Goal: Communication & Community: Participate in discussion

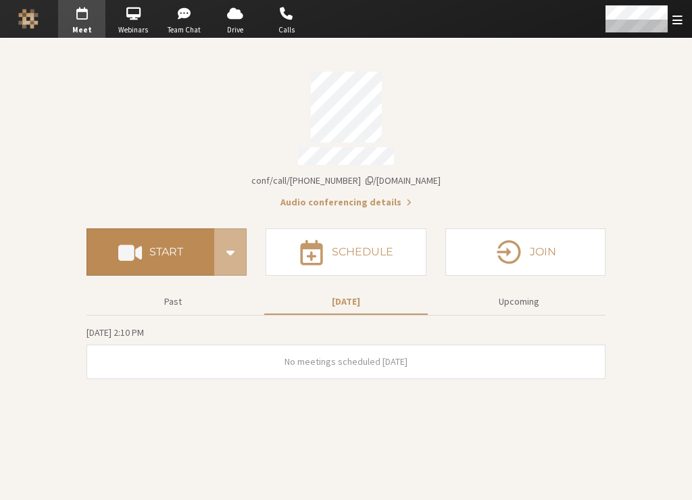
click at [174, 247] on h4 "Start" at bounding box center [166, 252] width 34 height 11
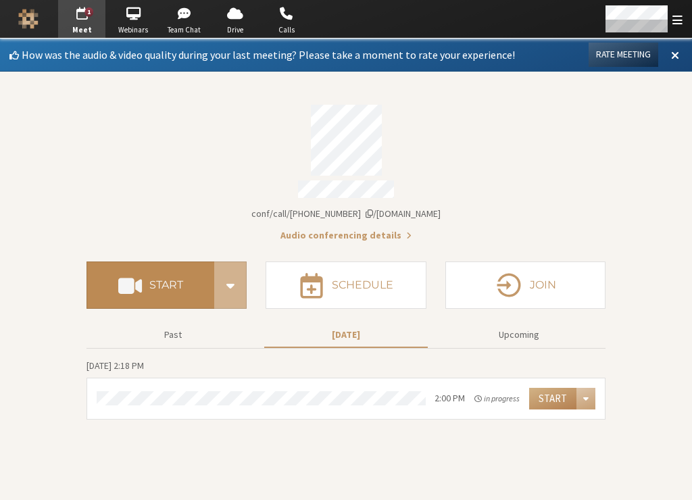
click at [138, 287] on span at bounding box center [130, 285] width 24 height 24
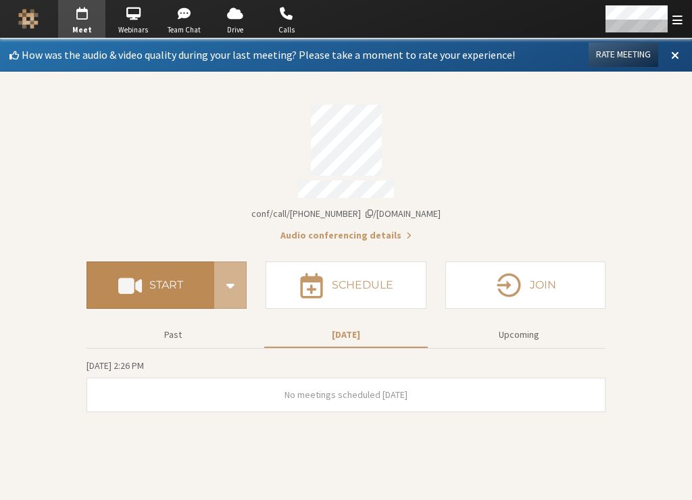
click at [190, 276] on button "Start" at bounding box center [151, 285] width 128 height 47
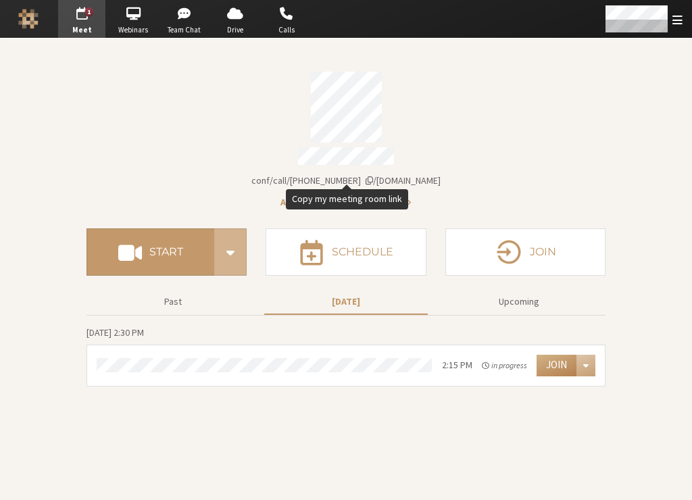
click at [373, 176] on span "Account details" at bounding box center [369, 180] width 7 height 9
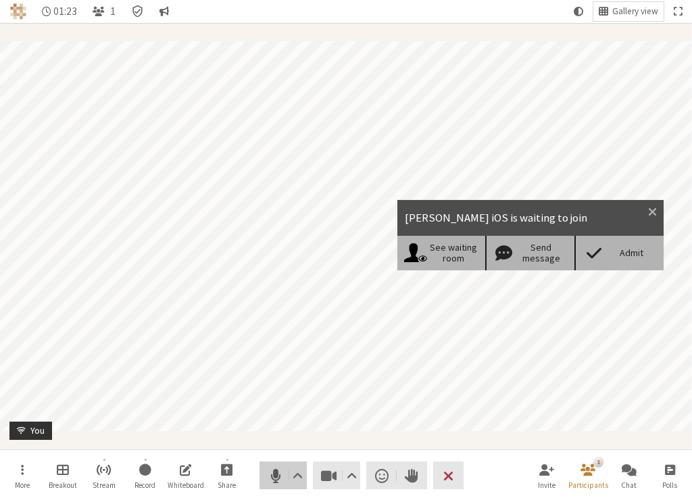
click at [275, 479] on span "Mute (⌘+Shift+A)" at bounding box center [275, 476] width 19 height 19
click at [588, 254] on span at bounding box center [594, 252] width 24 height 19
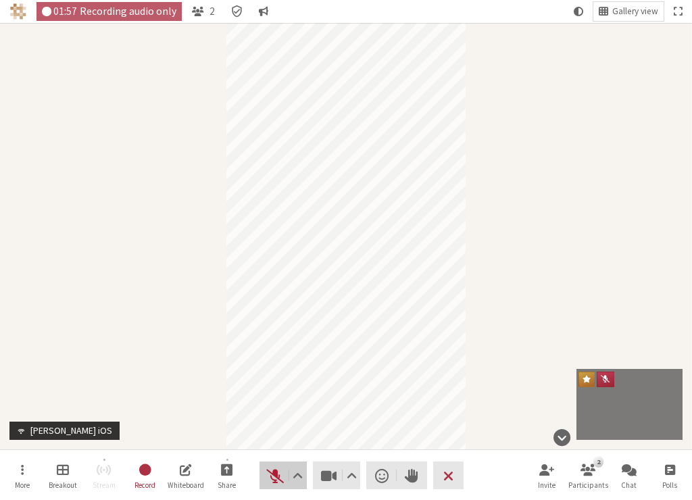
click at [272, 476] on span "Unmute (⌘+Shift+A)" at bounding box center [275, 476] width 19 height 19
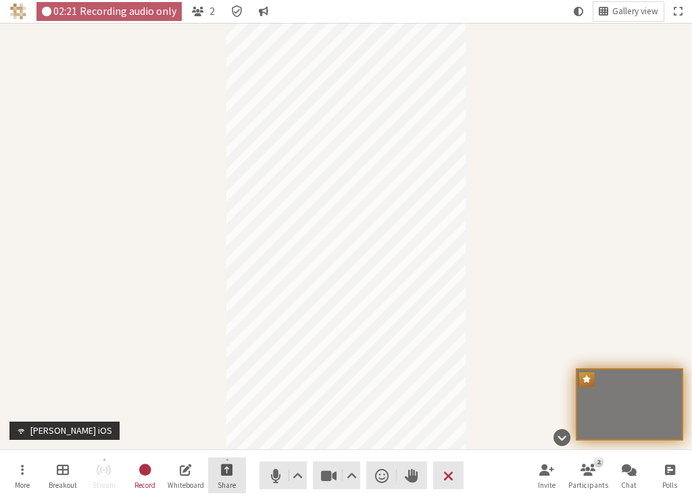
click at [231, 468] on span "Start sharing" at bounding box center [227, 470] width 12 height 16
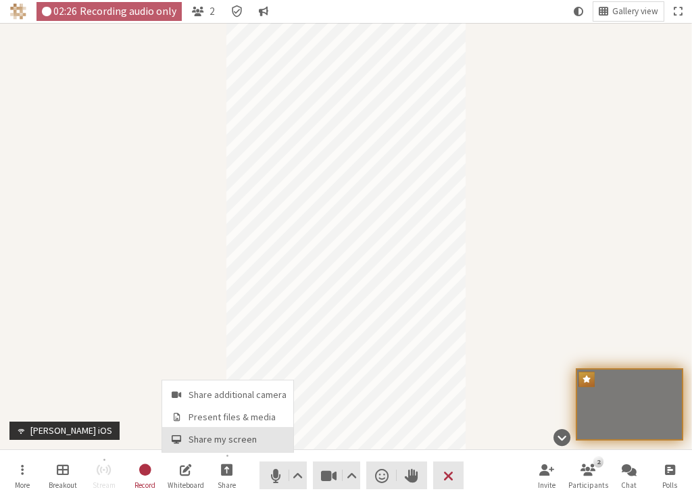
click at [179, 446] on button "Share my screen" at bounding box center [227, 439] width 131 height 24
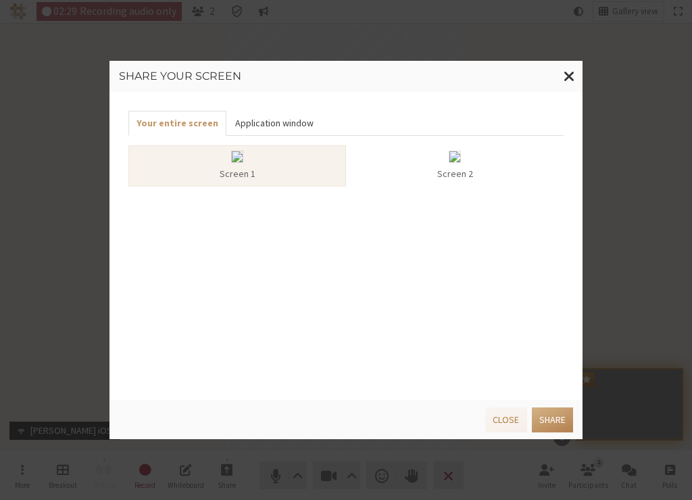
click at [275, 117] on button "Application window" at bounding box center [273, 123] width 95 height 25
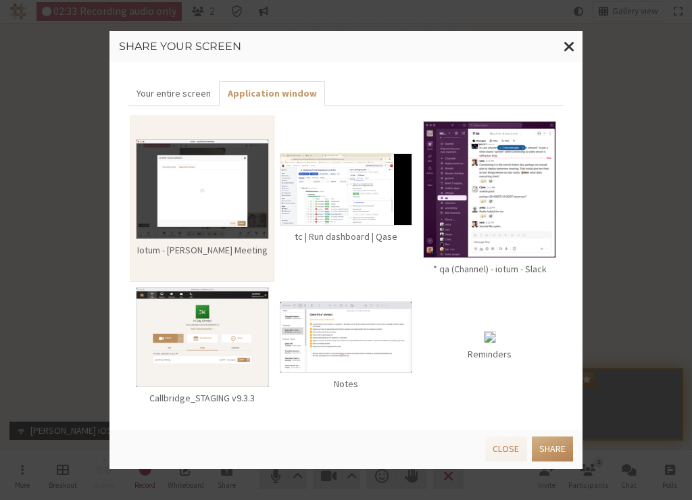
click at [362, 202] on img at bounding box center [346, 189] width 133 height 72
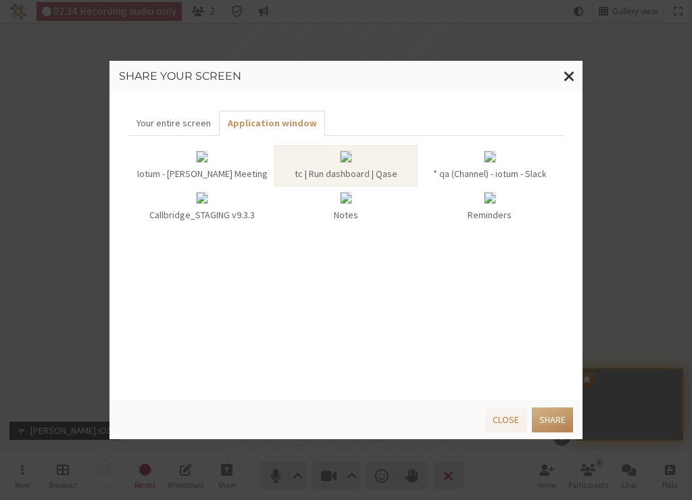
click at [548, 450] on div "Share your screen Your entire screen Application window Iotum - Jay Kirney's Me…" at bounding box center [346, 250] width 692 height 500
click at [567, 420] on button "Share" at bounding box center [552, 420] width 41 height 25
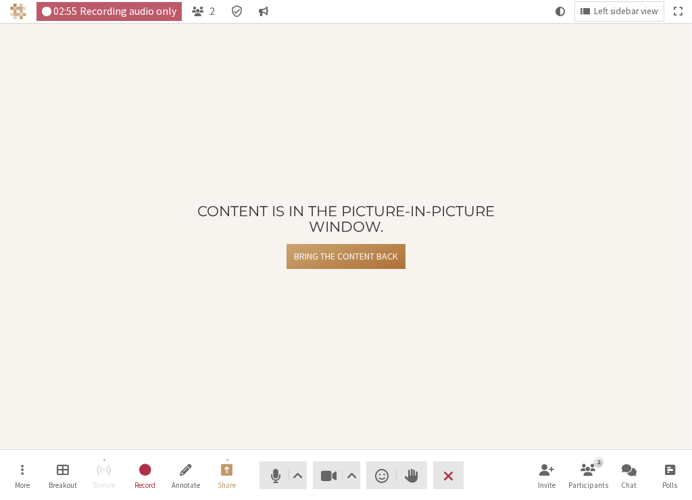
click at [323, 258] on button "Bring the content back" at bounding box center [346, 256] width 119 height 25
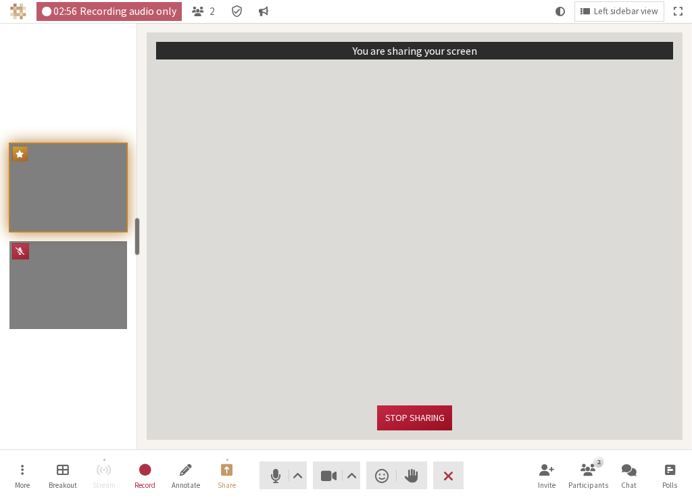
click at [410, 424] on button "Stop sharing" at bounding box center [414, 418] width 74 height 25
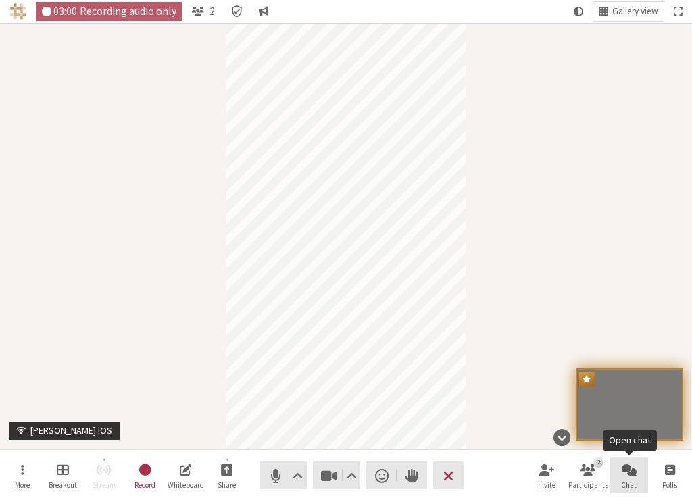
click at [644, 477] on button "Chat" at bounding box center [630, 476] width 38 height 37
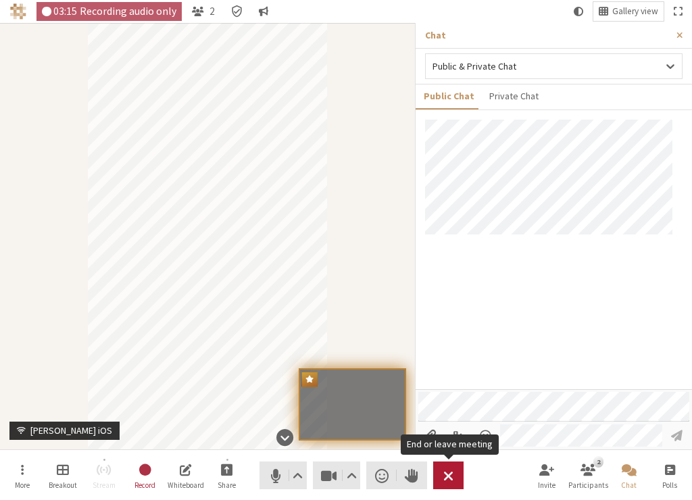
click at [444, 483] on span "End or leave meeting" at bounding box center [449, 476] width 10 height 19
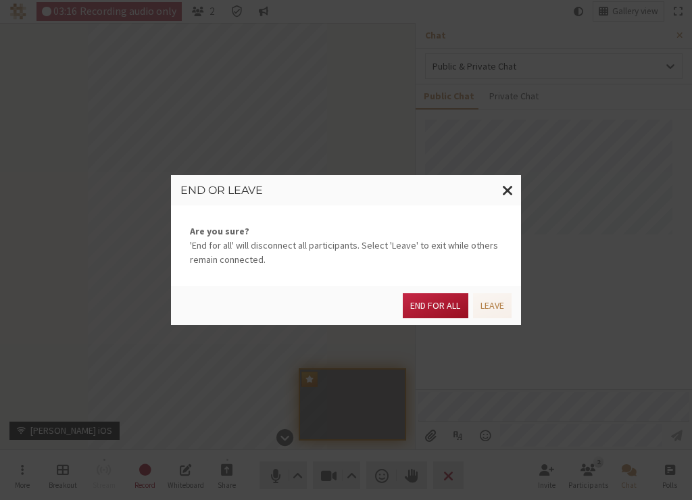
click at [448, 299] on button "End for all" at bounding box center [435, 305] width 65 height 25
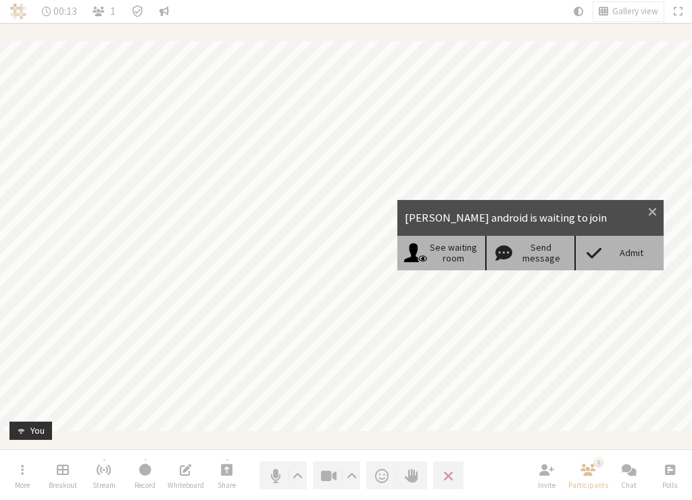
click at [634, 257] on div "Admit" at bounding box center [632, 252] width 52 height 11
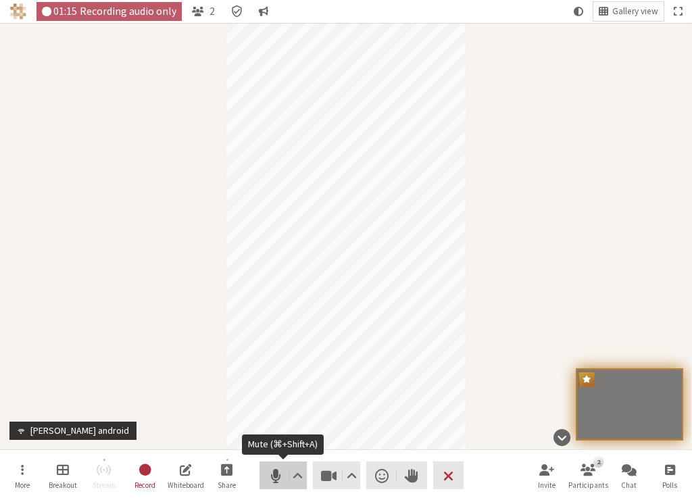
click at [278, 477] on span "Mute (⌘+Shift+A)" at bounding box center [275, 476] width 19 height 19
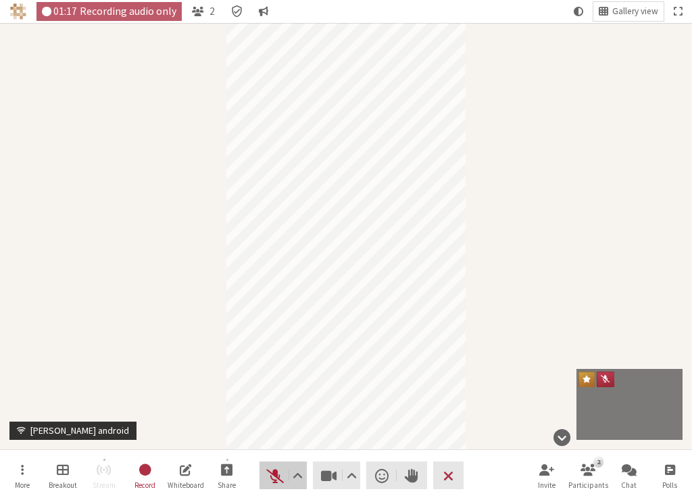
click at [274, 481] on span "Unmute (⌘+Shift+A)" at bounding box center [275, 476] width 19 height 19
click at [275, 482] on span "Mute (⌘+Shift+A)" at bounding box center [275, 476] width 19 height 19
click at [275, 482] on span "Unmute (⌘+Shift+A)" at bounding box center [275, 476] width 19 height 19
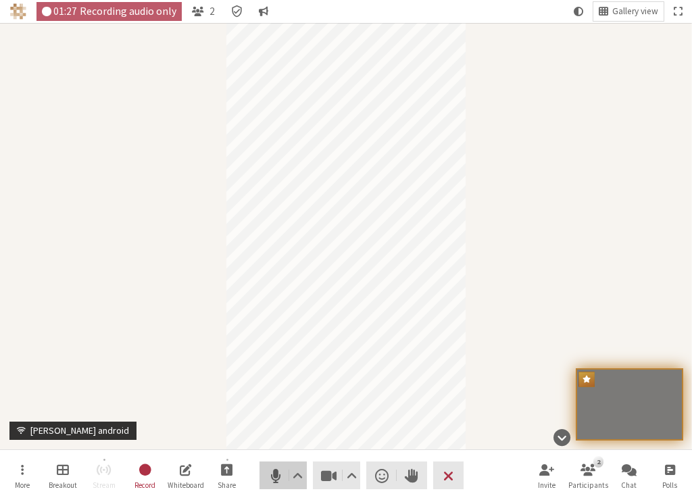
click at [275, 482] on span "Mute (⌘+Shift+A)" at bounding box center [275, 476] width 19 height 19
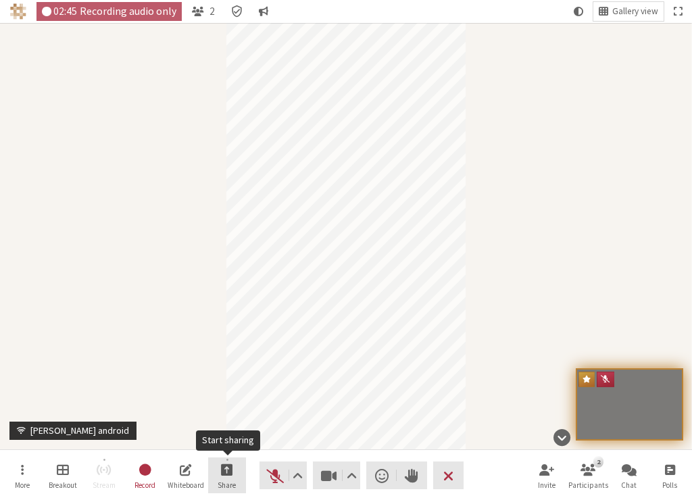
click at [224, 473] on span "Start sharing" at bounding box center [227, 470] width 12 height 16
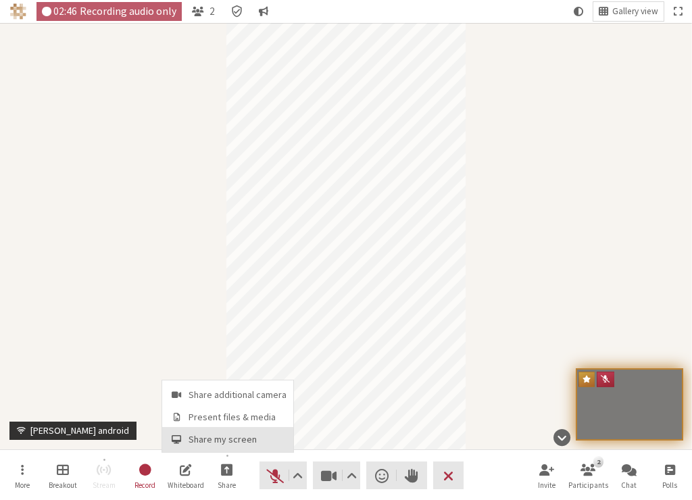
click at [229, 442] on span "Share my screen" at bounding box center [238, 440] width 98 height 10
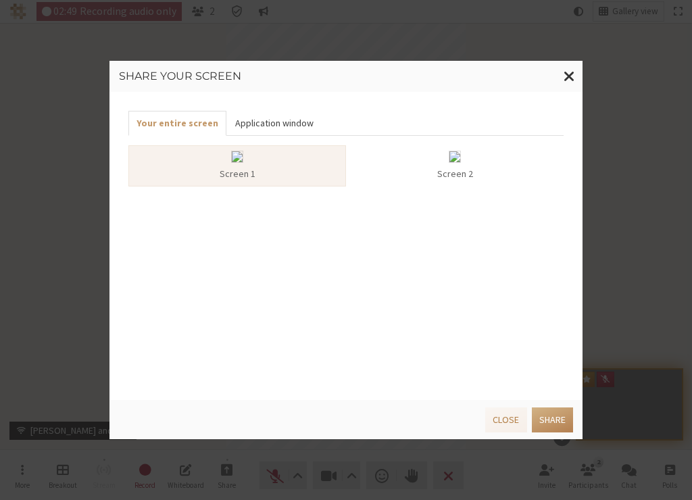
click at [266, 126] on button "Application window" at bounding box center [273, 123] width 95 height 25
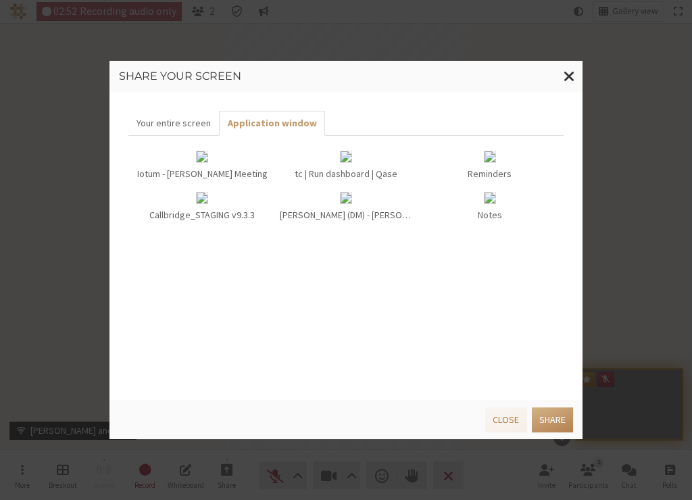
click at [321, 209] on div "anita (DM) - iotum - Slack" at bounding box center [346, 215] width 133 height 14
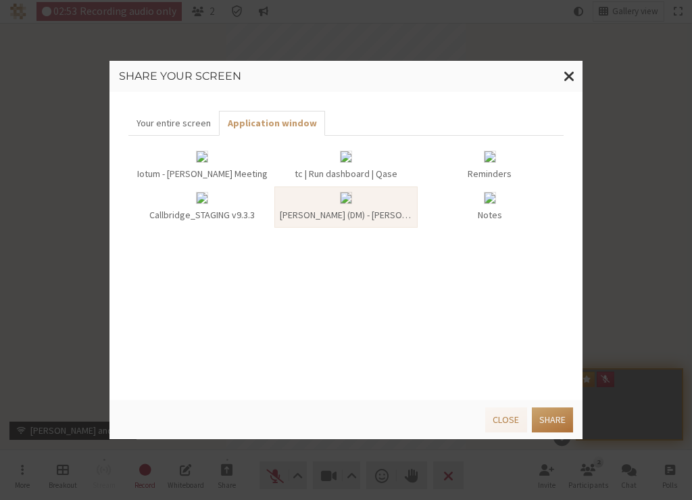
click at [551, 415] on button "Share" at bounding box center [552, 420] width 41 height 25
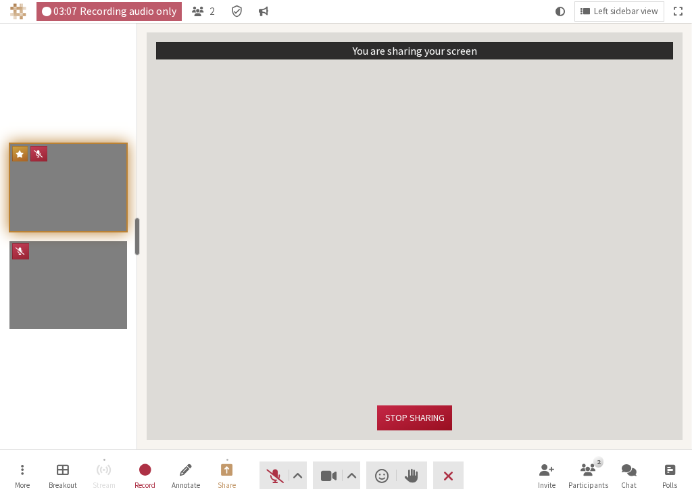
click at [406, 419] on button "Stop sharing" at bounding box center [414, 418] width 74 height 25
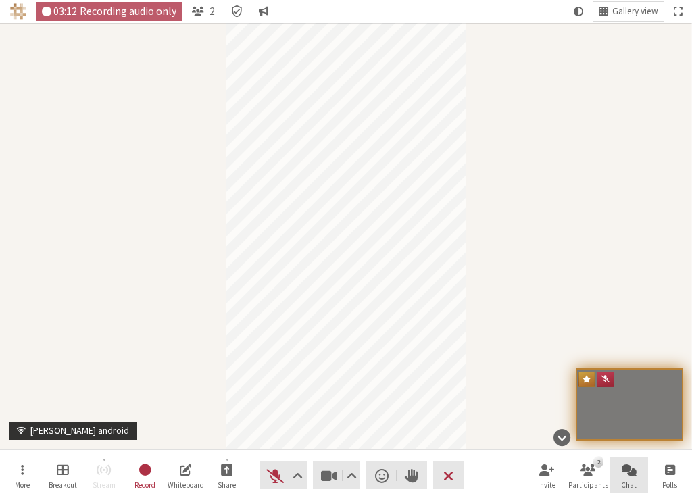
click at [625, 471] on span "Open chat" at bounding box center [629, 470] width 15 height 16
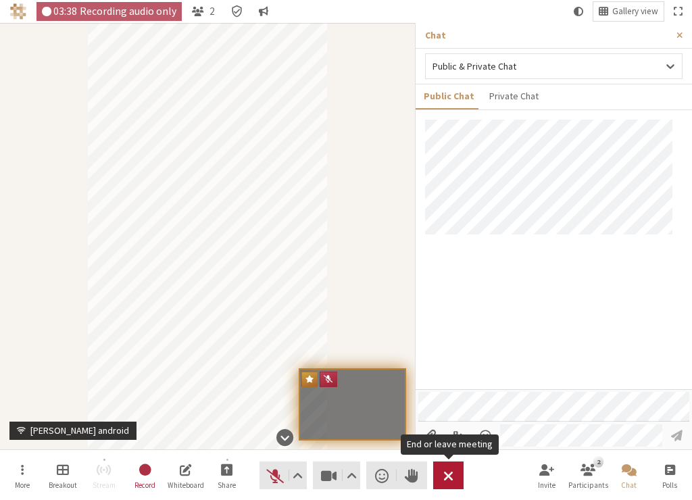
click at [449, 483] on span "End or leave meeting" at bounding box center [449, 476] width 10 height 19
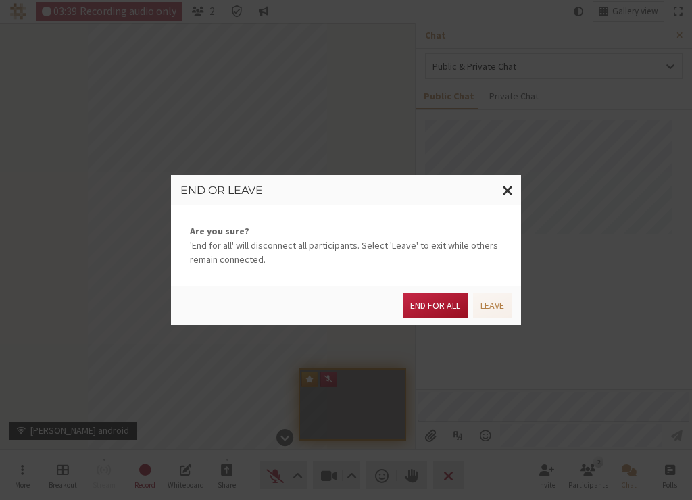
click at [423, 306] on button "End for all" at bounding box center [435, 305] width 65 height 25
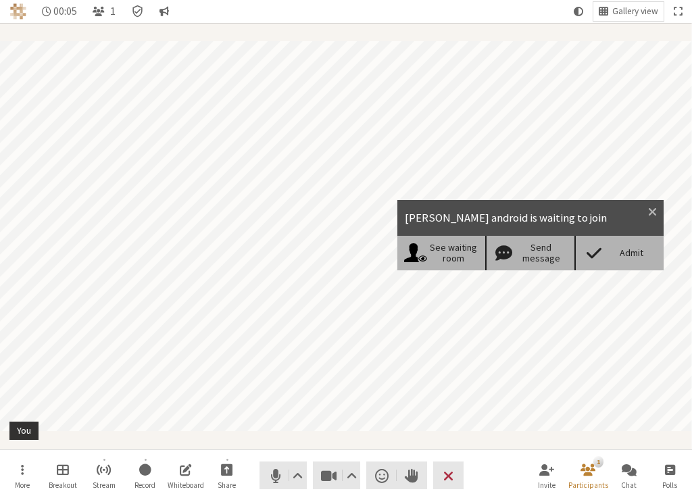
click at [629, 253] on div "Admit" at bounding box center [632, 252] width 52 height 11
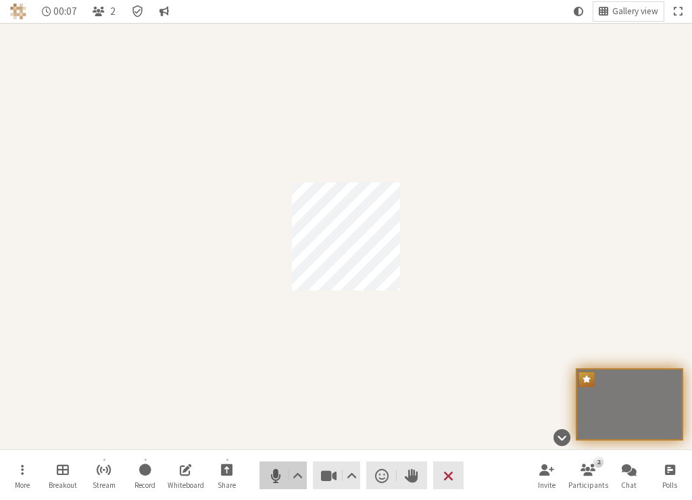
click at [272, 475] on span "Mute (⌘+Shift+A)" at bounding box center [275, 476] width 19 height 19
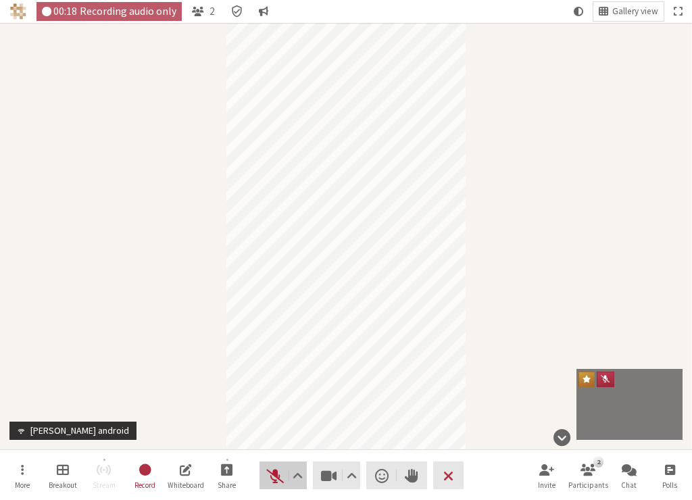
click at [264, 476] on button "Audio" at bounding box center [283, 476] width 47 height 28
